Goal: Transaction & Acquisition: Purchase product/service

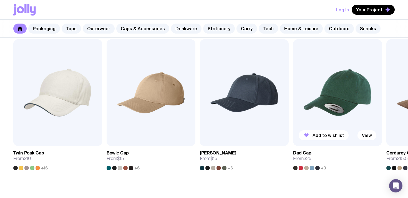
scroll to position [651, 0]
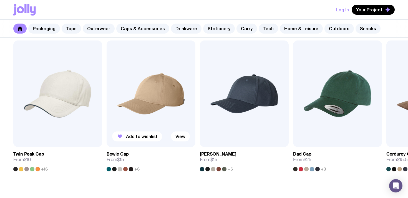
click at [172, 99] on img at bounding box center [151, 94] width 89 height 107
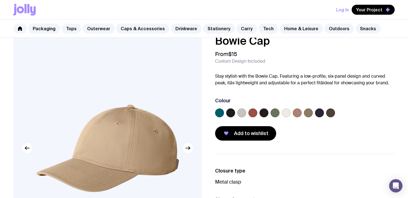
scroll to position [12, 0]
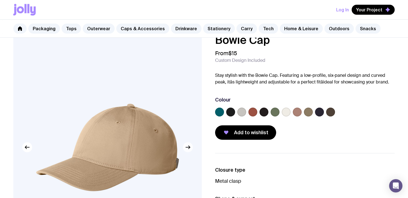
click at [189, 147] on icon "button" at bounding box center [188, 147] width 1 height 3
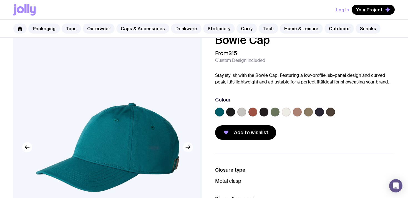
click at [189, 147] on icon "button" at bounding box center [188, 147] width 1 height 3
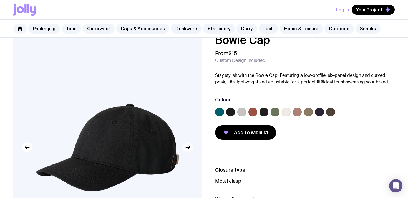
click at [189, 147] on icon "button" at bounding box center [188, 147] width 1 height 3
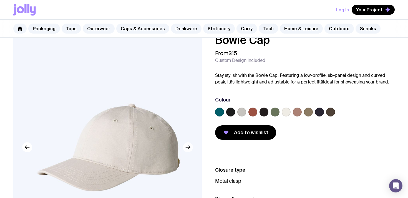
click at [189, 147] on icon "button" at bounding box center [188, 147] width 1 height 3
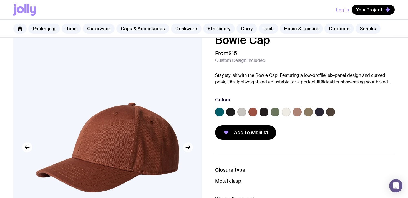
click at [189, 147] on icon "button" at bounding box center [188, 147] width 1 height 3
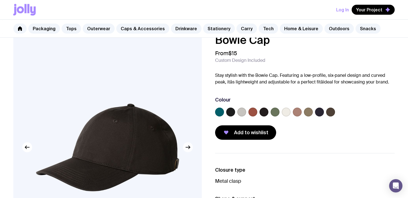
click at [189, 147] on icon "button" at bounding box center [188, 147] width 1 height 3
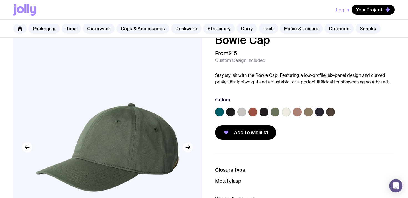
click at [189, 147] on icon "button" at bounding box center [188, 147] width 1 height 3
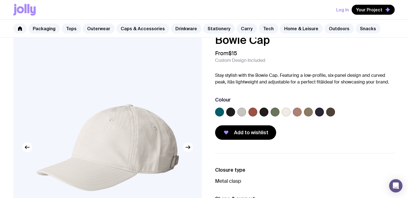
click at [189, 147] on icon "button" at bounding box center [188, 147] width 1 height 3
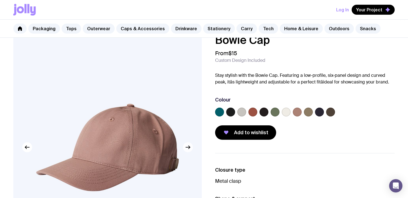
click at [189, 147] on icon "button" at bounding box center [188, 147] width 1 height 3
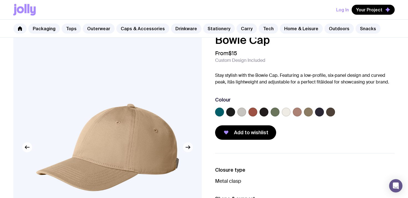
click at [189, 147] on icon "button" at bounding box center [188, 147] width 1 height 3
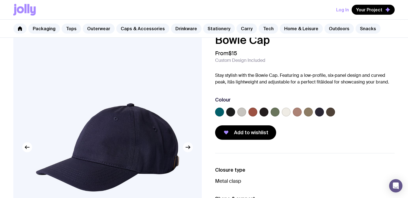
click at [189, 147] on icon "button" at bounding box center [188, 147] width 1 height 3
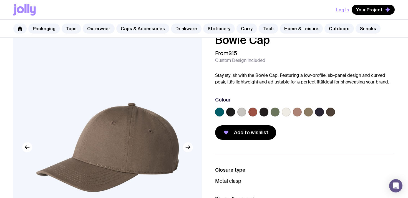
click at [188, 150] on icon "button" at bounding box center [188, 147] width 7 height 7
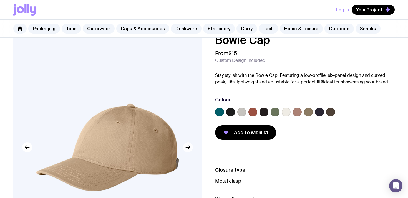
click at [188, 150] on icon "button" at bounding box center [188, 147] width 7 height 7
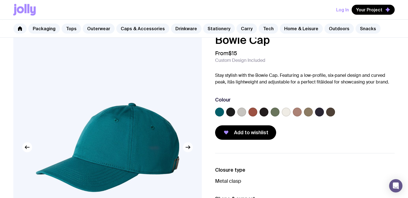
click at [188, 150] on icon "button" at bounding box center [188, 147] width 7 height 7
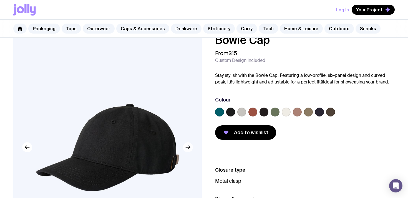
click at [188, 150] on icon "button" at bounding box center [188, 147] width 7 height 7
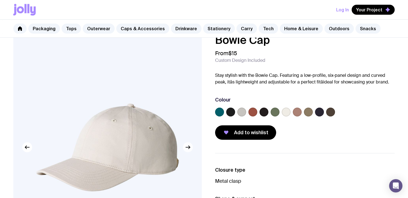
click at [188, 150] on icon "button" at bounding box center [188, 147] width 7 height 7
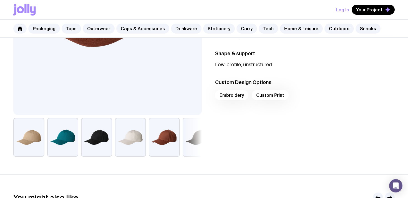
scroll to position [0, 0]
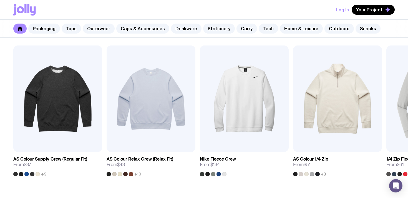
scroll to position [466, 0]
